Goal: Check status: Check status

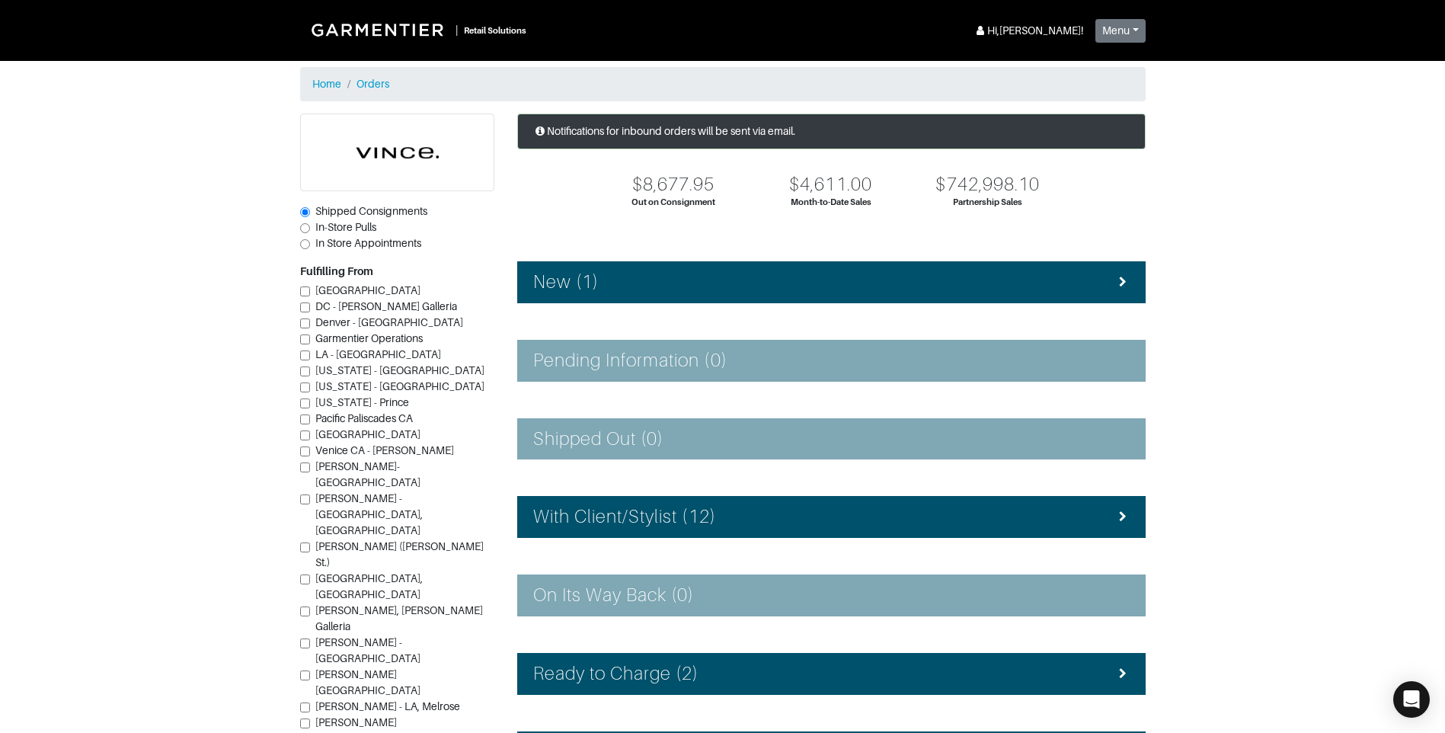
scroll to position [18, 0]
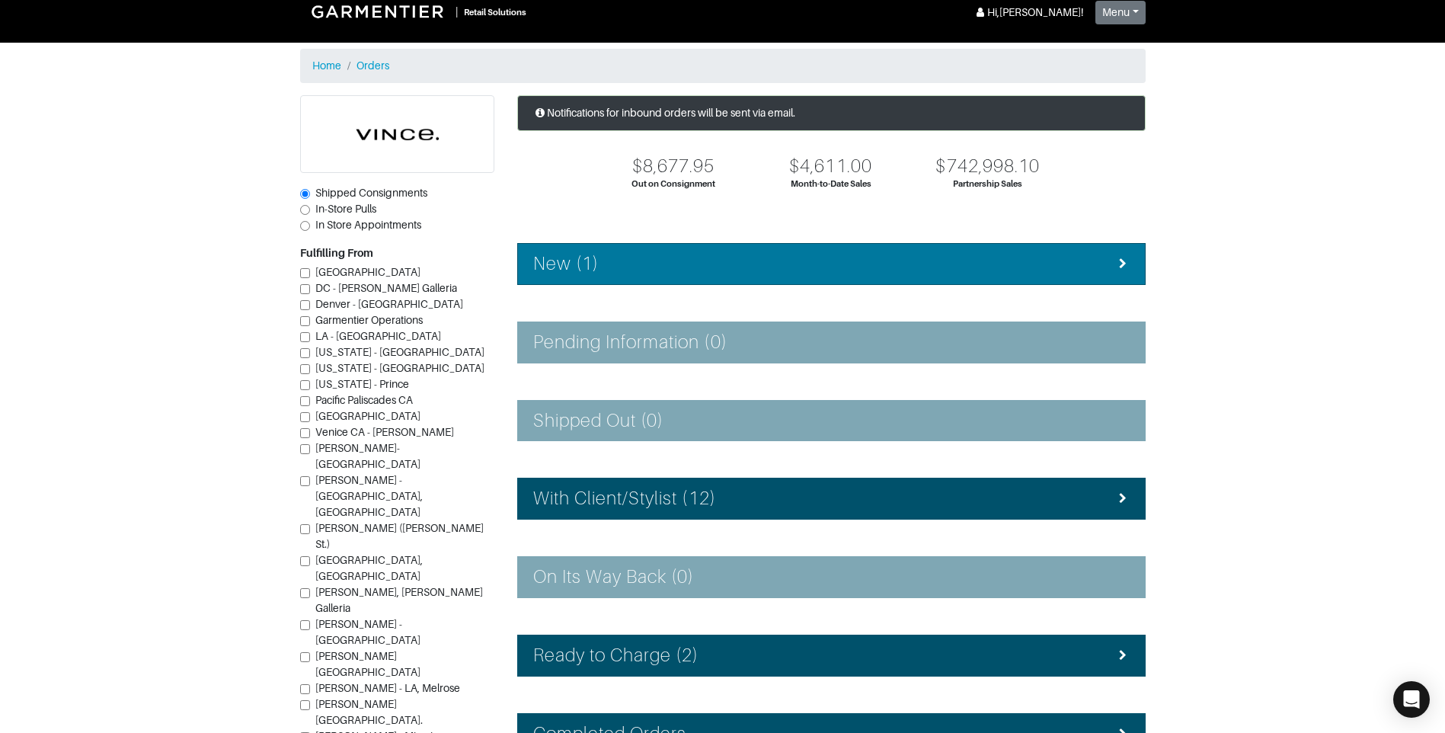
click at [666, 259] on div "New (1)" at bounding box center [831, 264] width 596 height 22
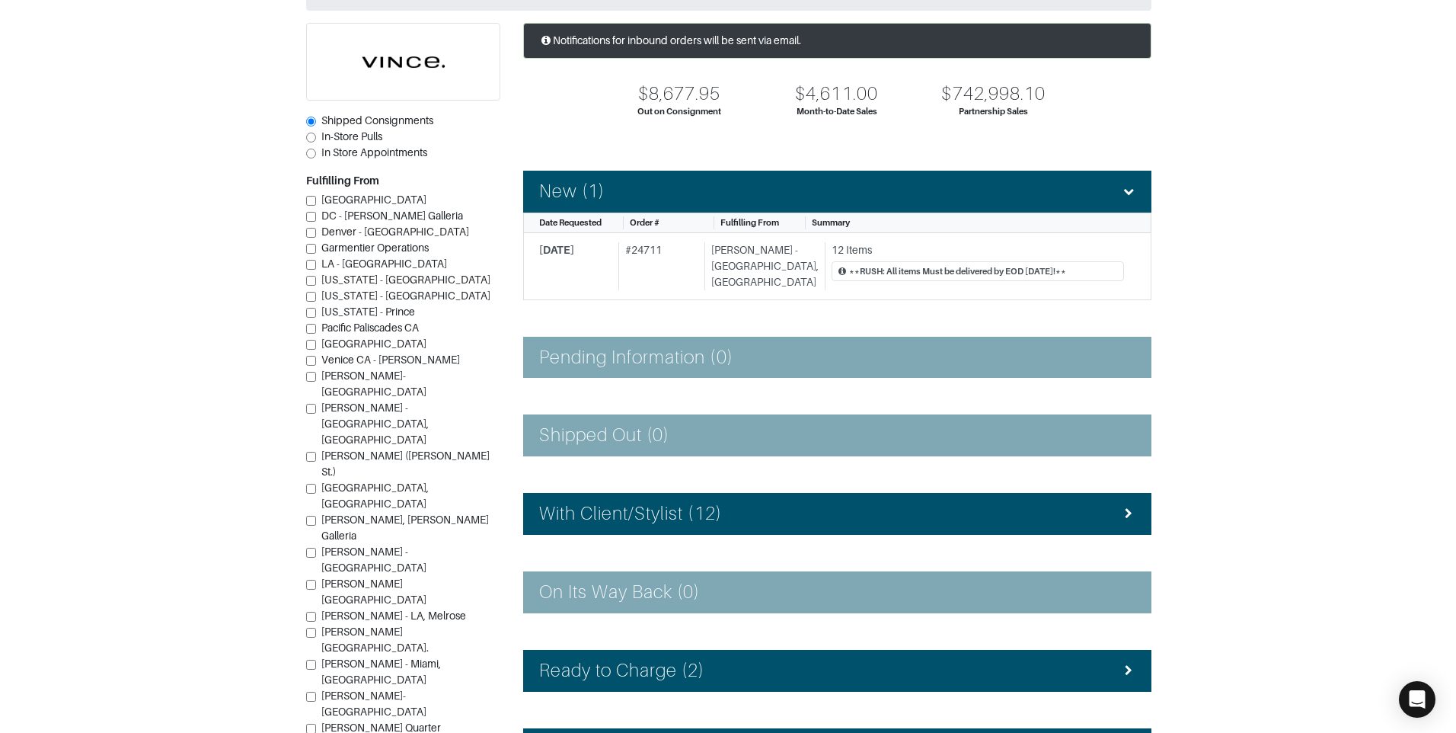
scroll to position [94, 0]
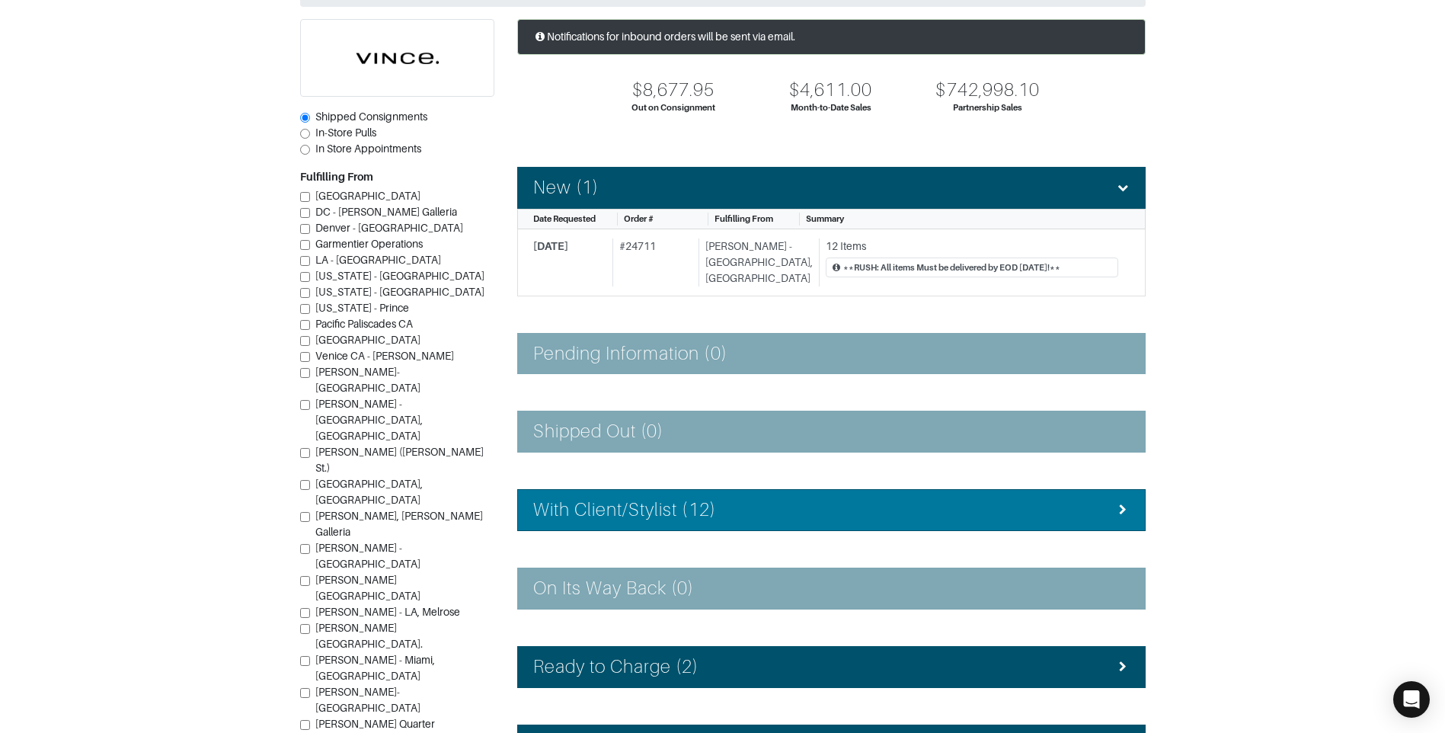
click at [706, 499] on h4 "With Client/Stylist (12)" at bounding box center [624, 510] width 183 height 22
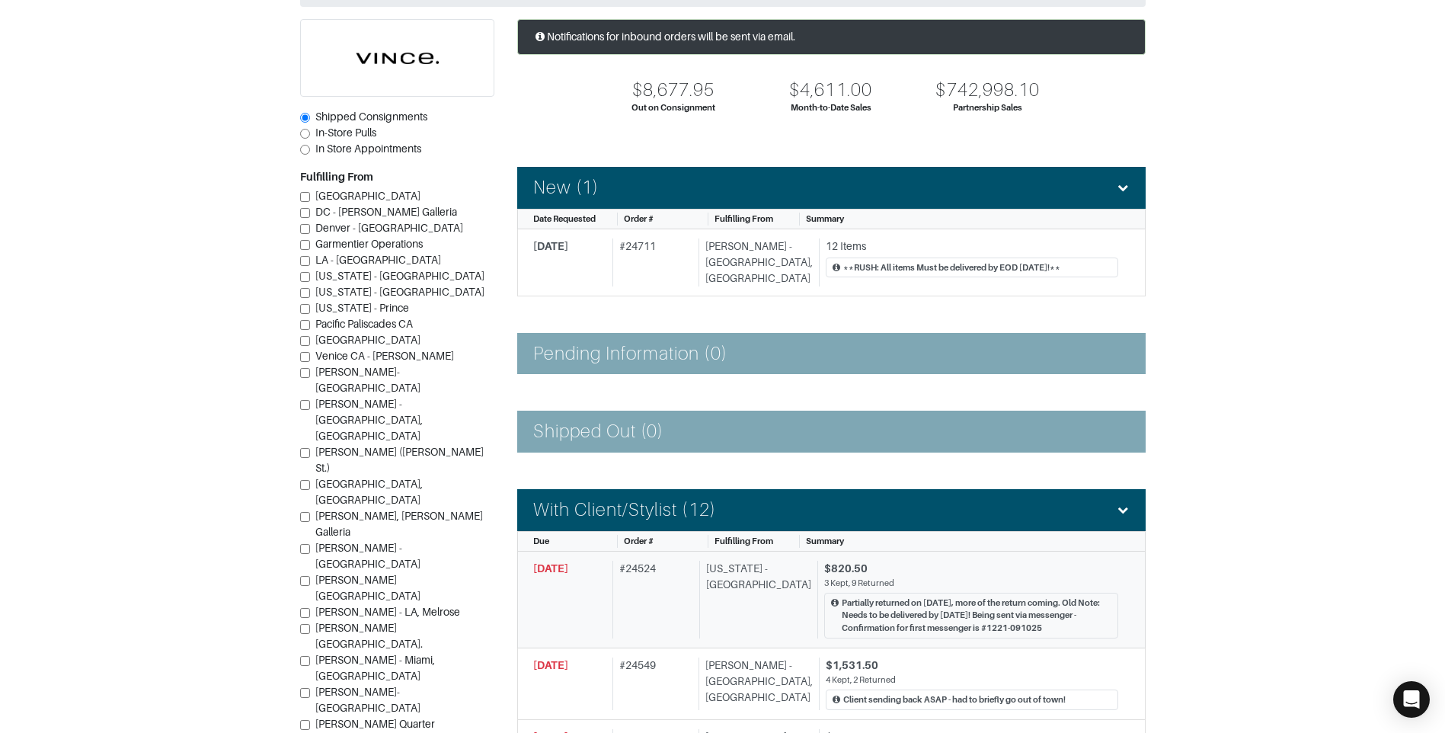
click at [776, 586] on div "[US_STATE] - [GEOGRAPHIC_DATA]" at bounding box center [755, 600] width 112 height 78
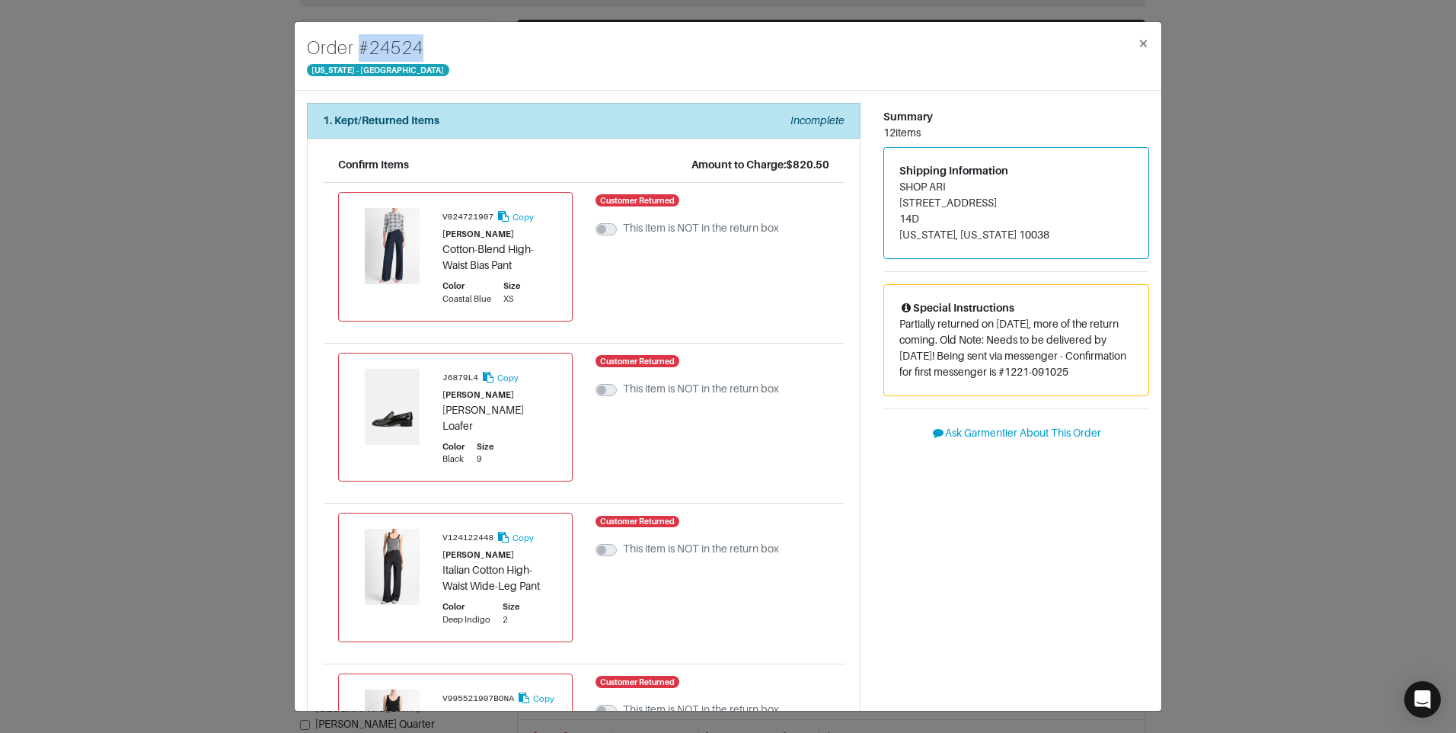
drag, startPoint x: 439, startPoint y: 45, endPoint x: 357, endPoint y: 42, distance: 81.6
click at [356, 43] on div "Order # 24524 [US_STATE] - [GEOGRAPHIC_DATA] ×" at bounding box center [728, 56] width 867 height 69
drag, startPoint x: 357, startPoint y: 42, endPoint x: 407, endPoint y: 46, distance: 50.5
copy h4 "# 24524"
click at [1143, 44] on span "×" at bounding box center [1143, 43] width 11 height 21
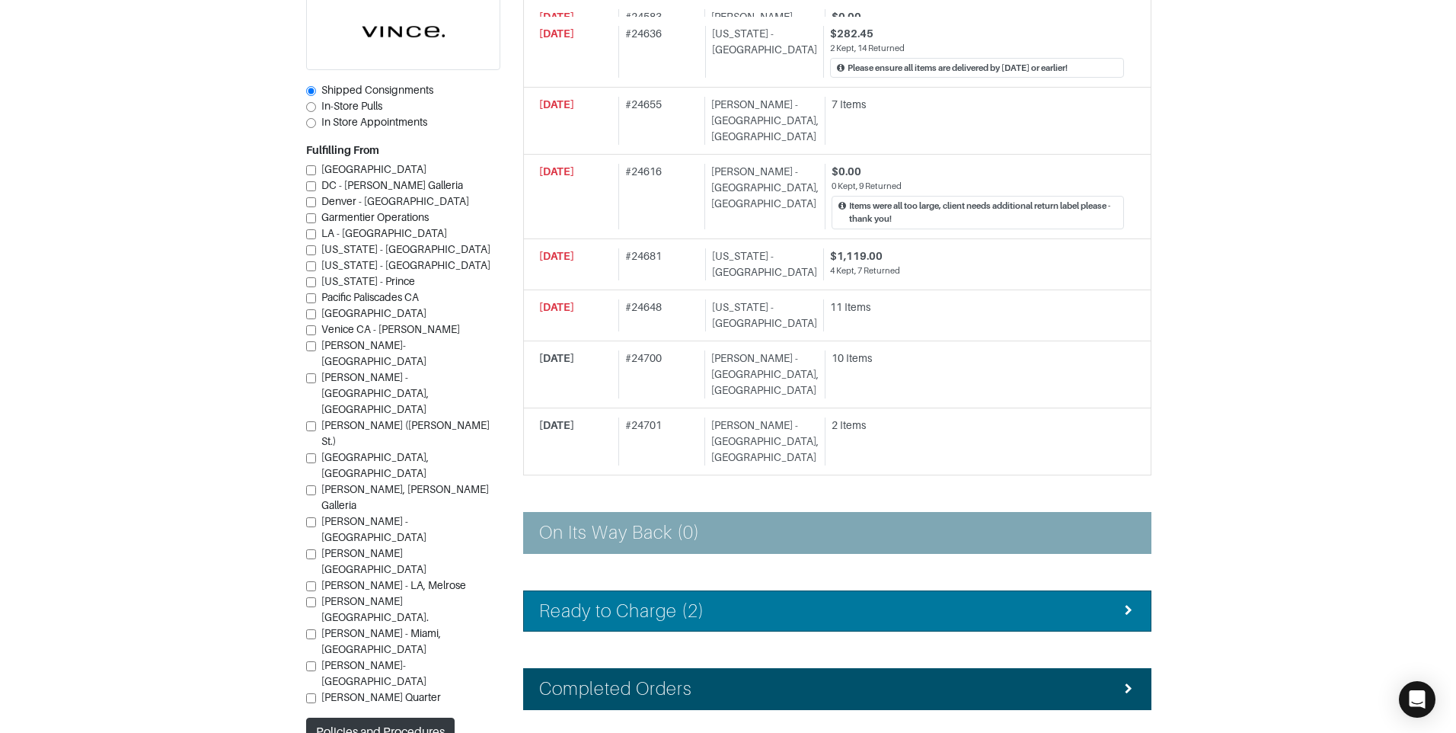
scroll to position [1013, 0]
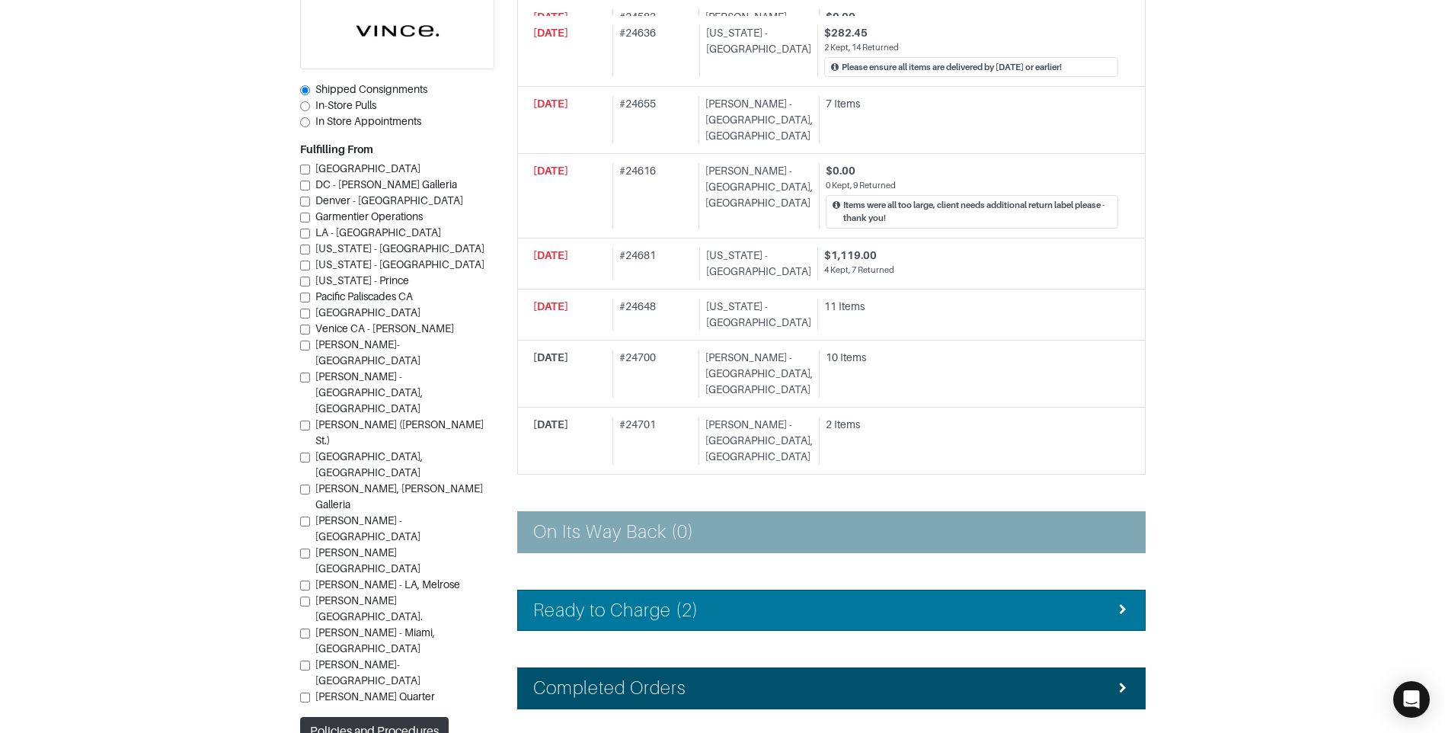
click at [714, 599] on div "Ready to Charge (2)" at bounding box center [831, 610] width 596 height 22
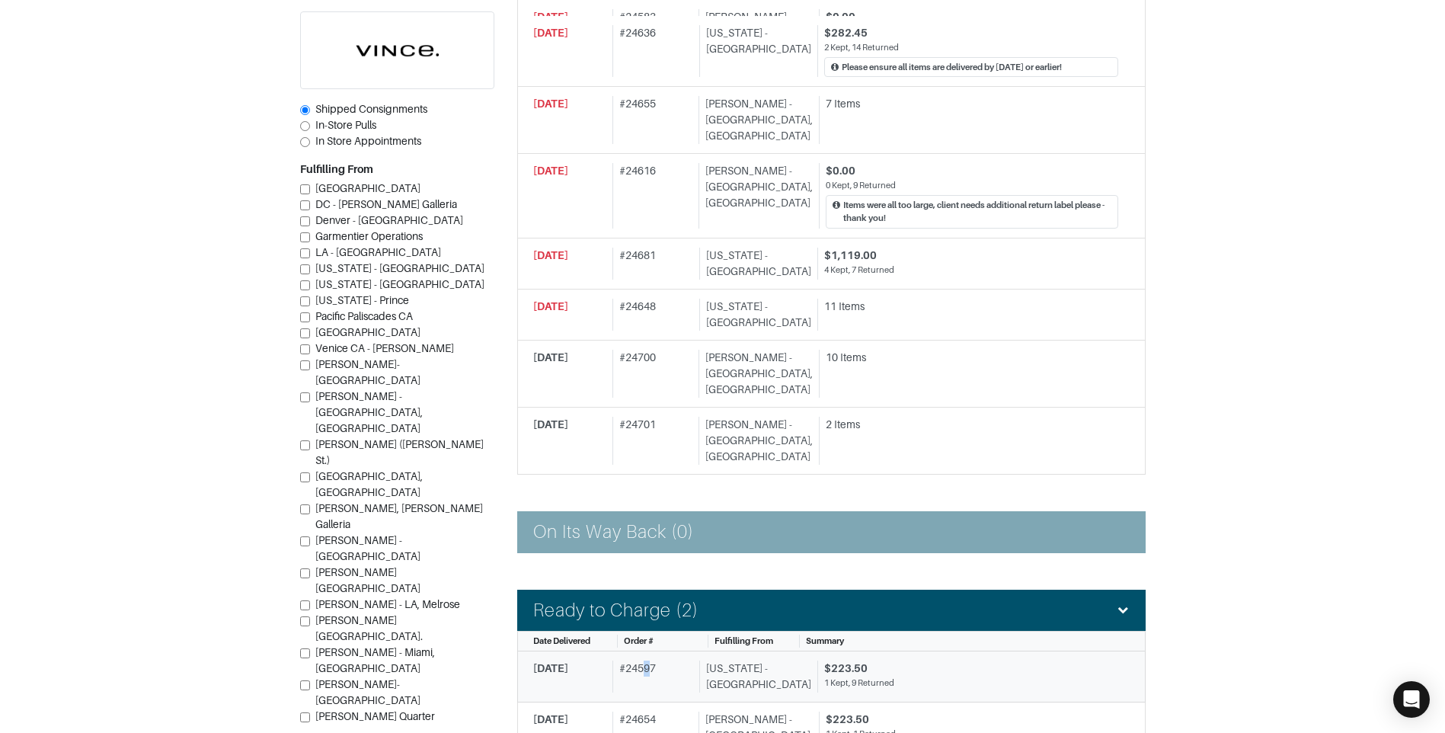
click at [651, 660] on div "# 24597" at bounding box center [652, 676] width 81 height 32
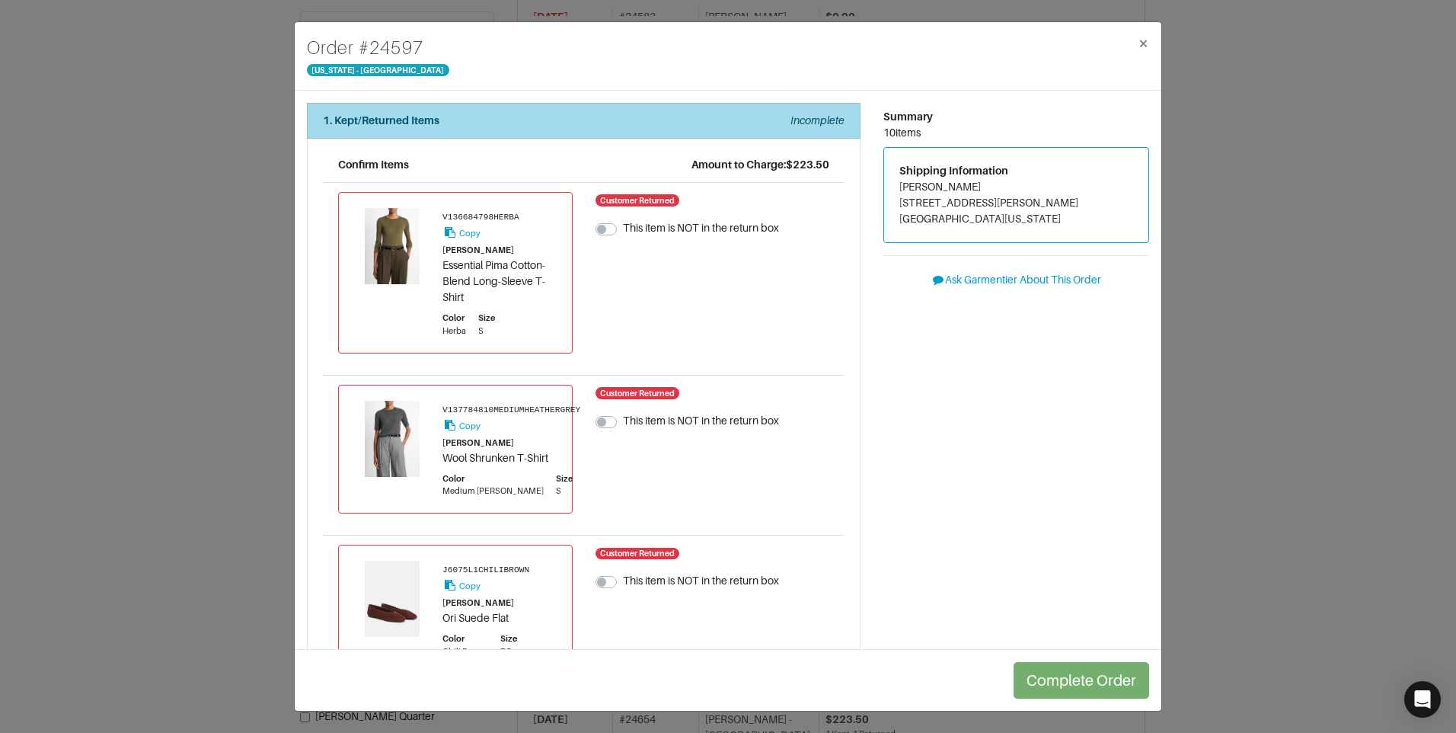
click at [612, 122] on div "1. Kept/Returned Items Incomplete" at bounding box center [584, 121] width 522 height 16
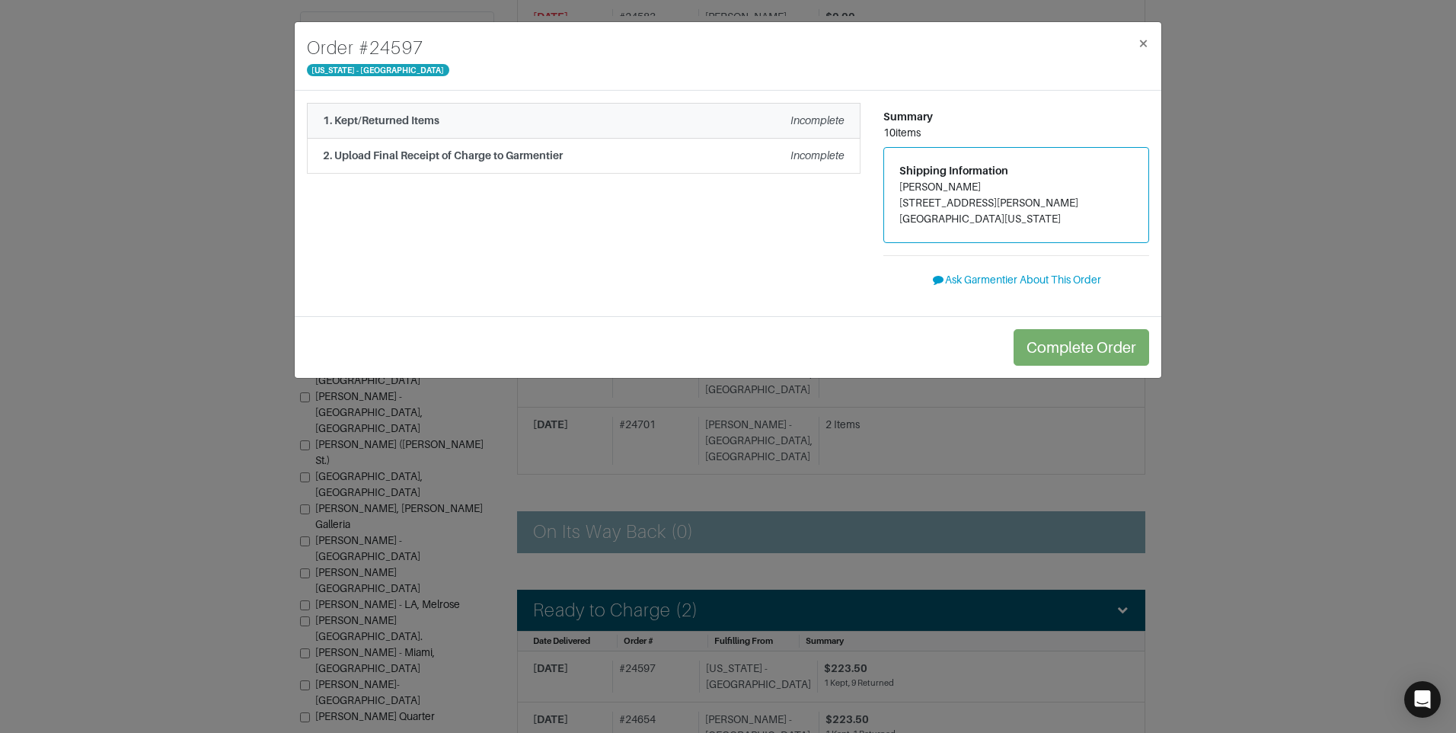
click at [794, 116] on em "Incomplete" at bounding box center [818, 120] width 54 height 12
